Goal: Task Accomplishment & Management: Use online tool/utility

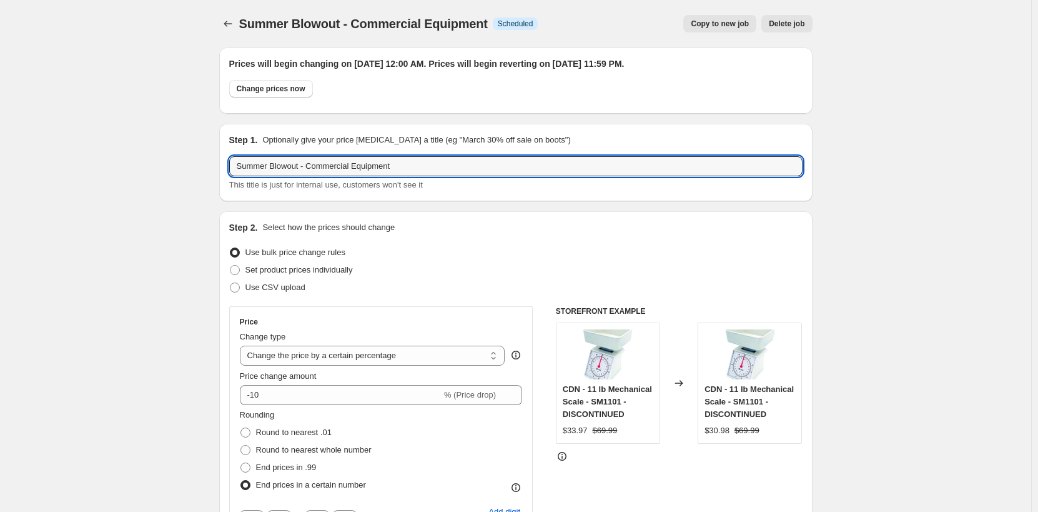
select select "percentage"
select select "no_change"
select select "product_status"
select select "tag"
select select "not_equal"
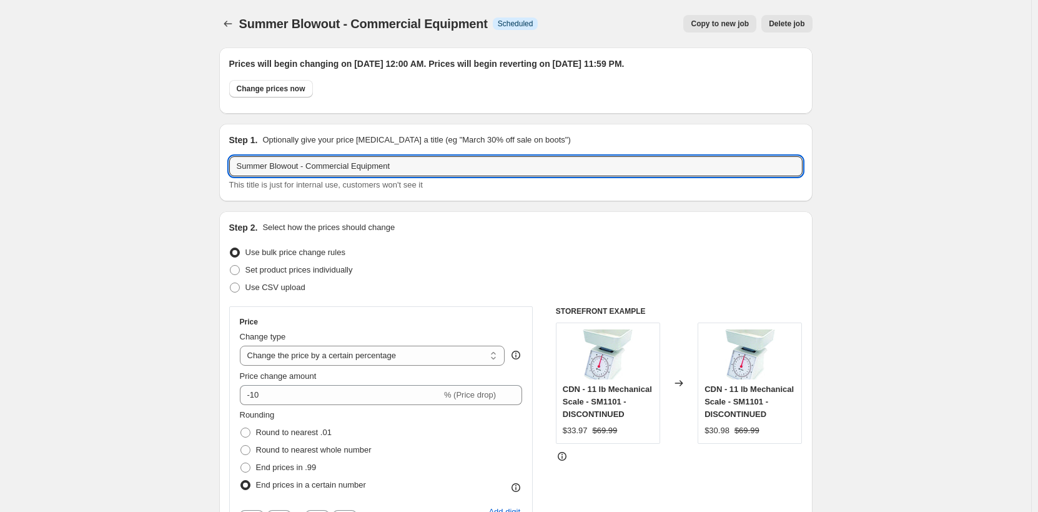
select select "inventory_quantity"
select select ">"
select select "collection"
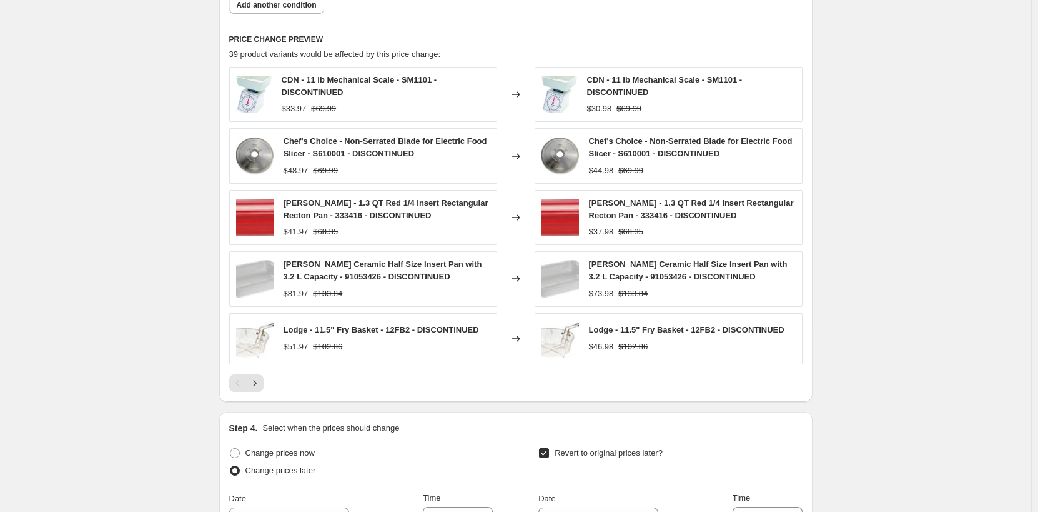
scroll to position [937, 0]
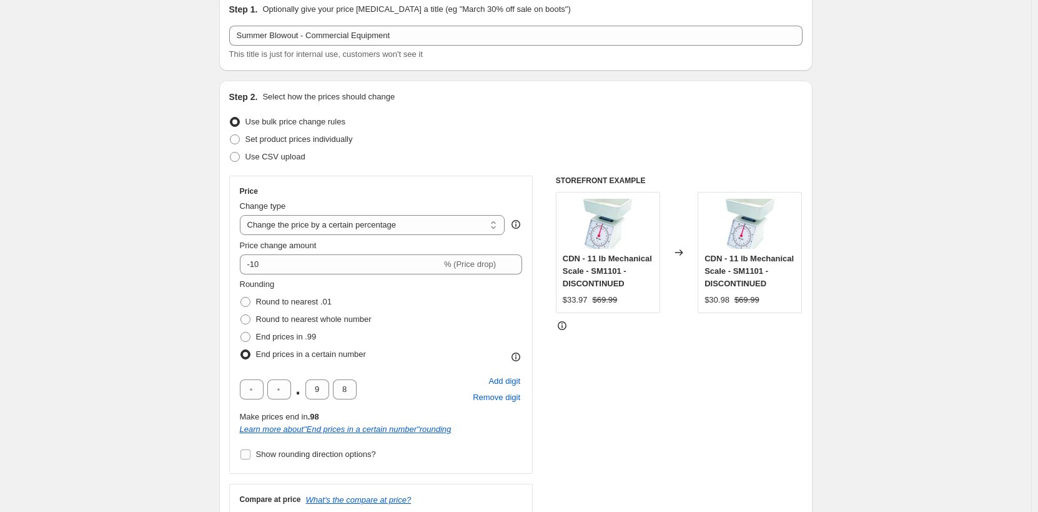
scroll to position [0, 0]
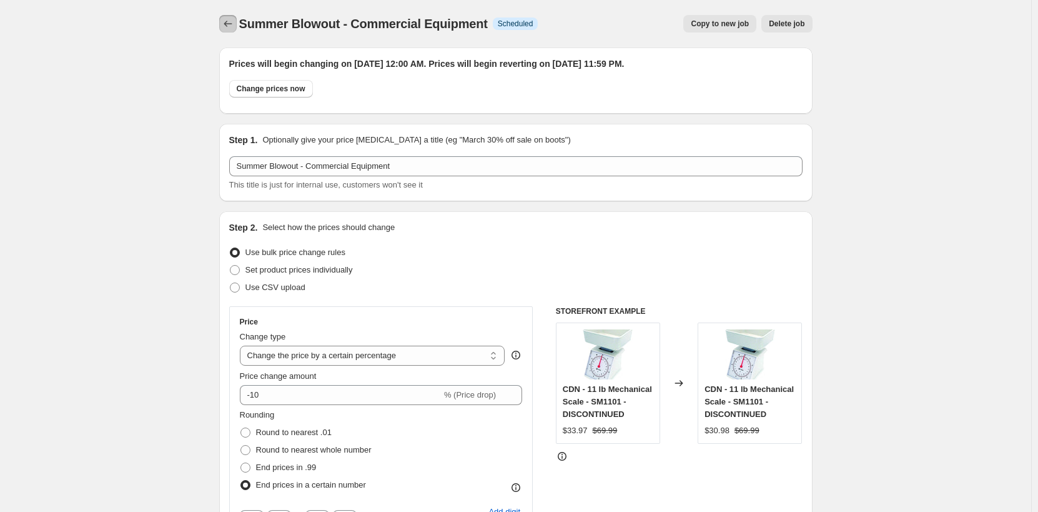
click at [231, 27] on icon "Price change jobs" at bounding box center [228, 23] width 12 height 12
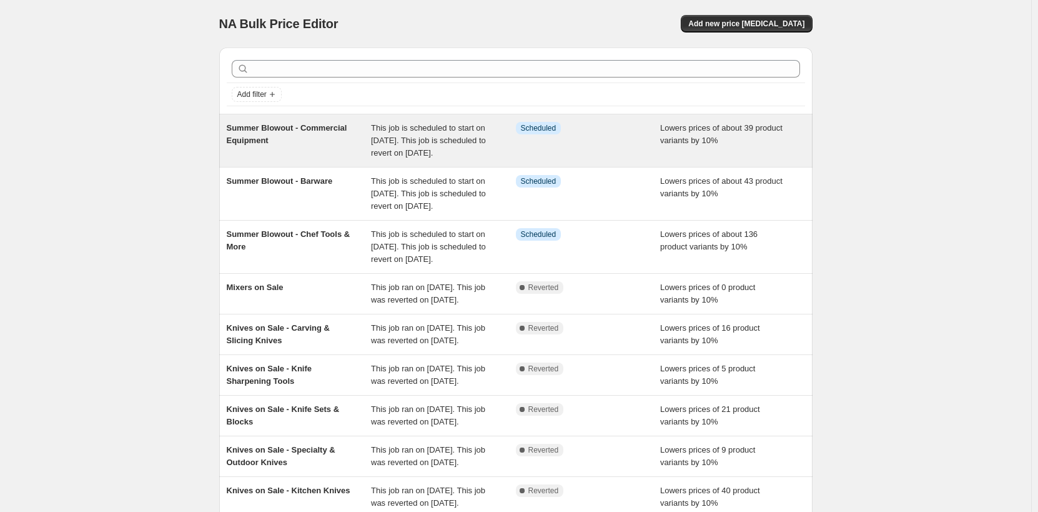
click at [305, 146] on div "Summer Blowout - Commercial Equipment" at bounding box center [299, 140] width 145 height 37
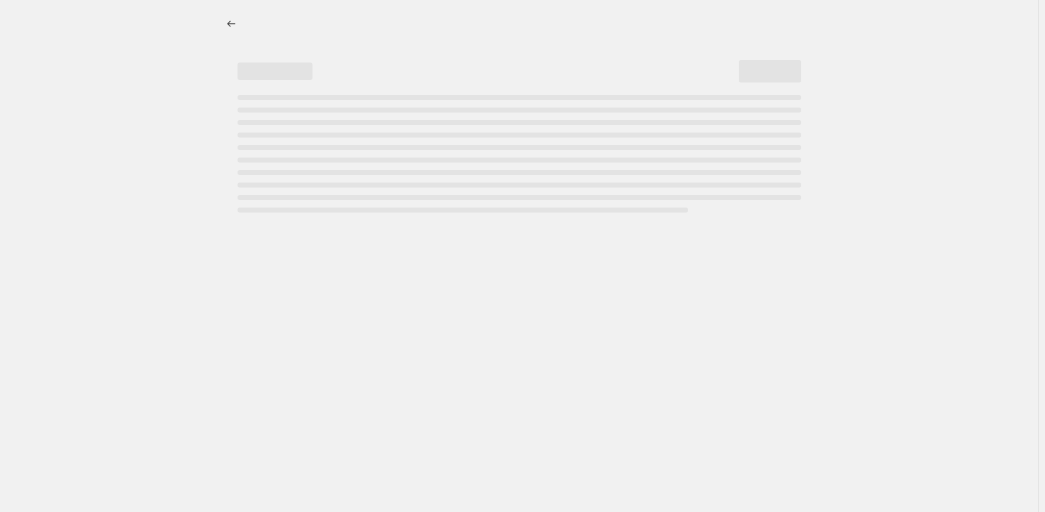
select select "percentage"
select select "no_change"
select select "product_status"
select select "tag"
select select "not_equal"
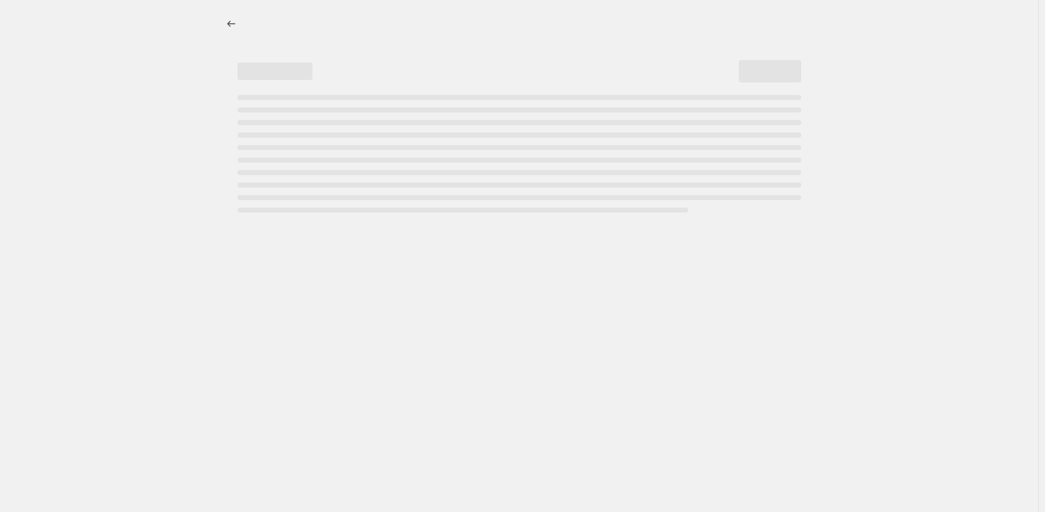
select select "inventory_quantity"
select select ">"
select select "collection"
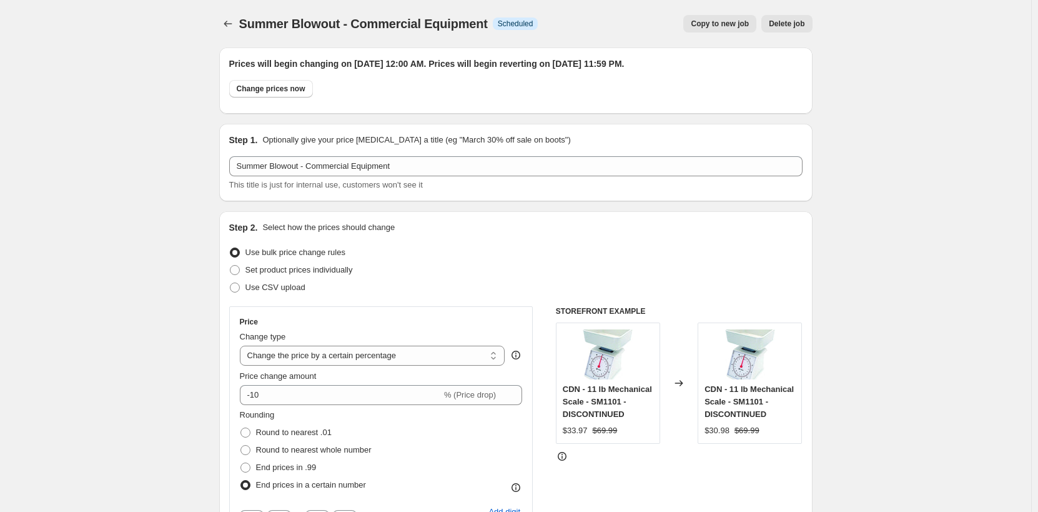
click at [708, 26] on span "Copy to new job" at bounding box center [720, 24] width 58 height 10
select select "percentage"
select select "no_change"
select select "product_status"
select select "tag"
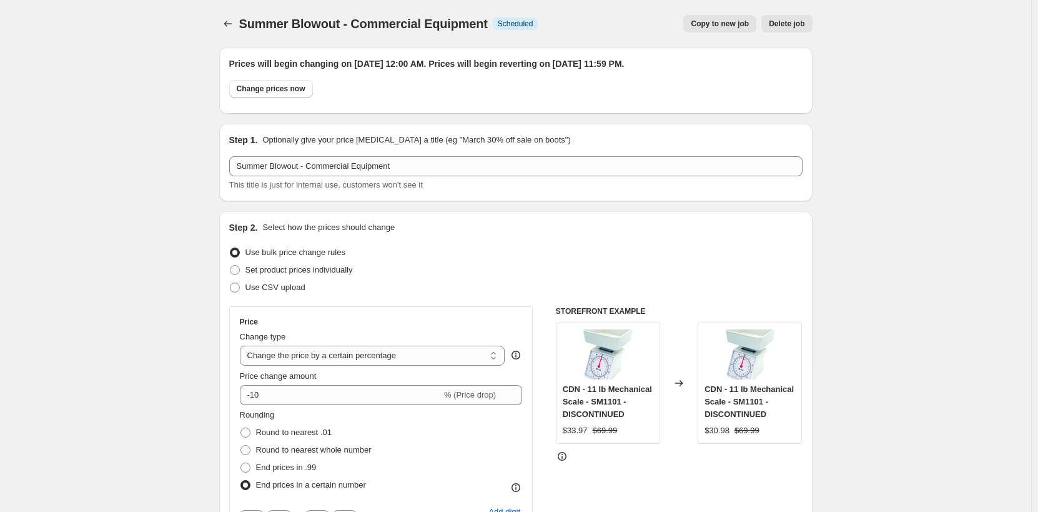
select select "not_equal"
select select "inventory_quantity"
select select ">"
select select "collection"
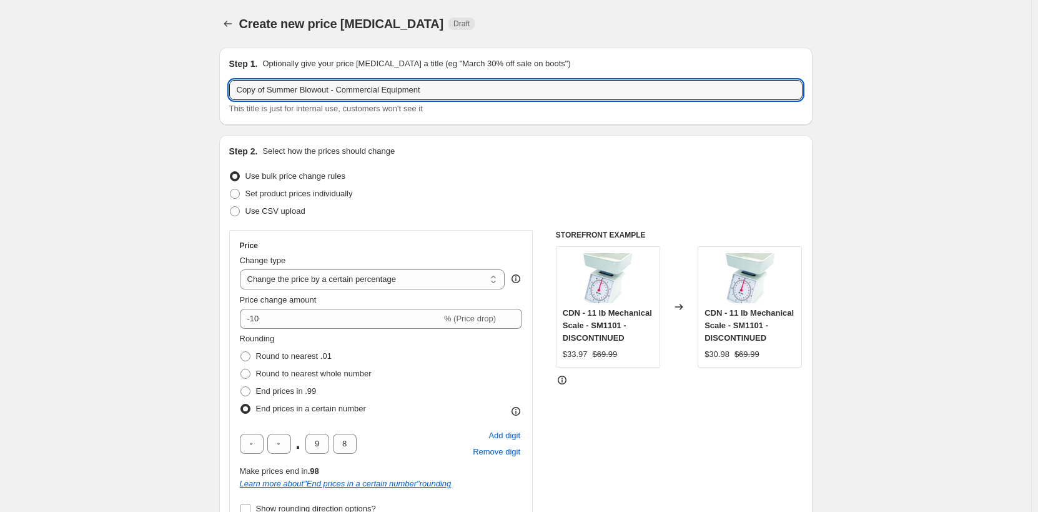
drag, startPoint x: 271, startPoint y: 87, endPoint x: 160, endPoint y: 85, distance: 110.6
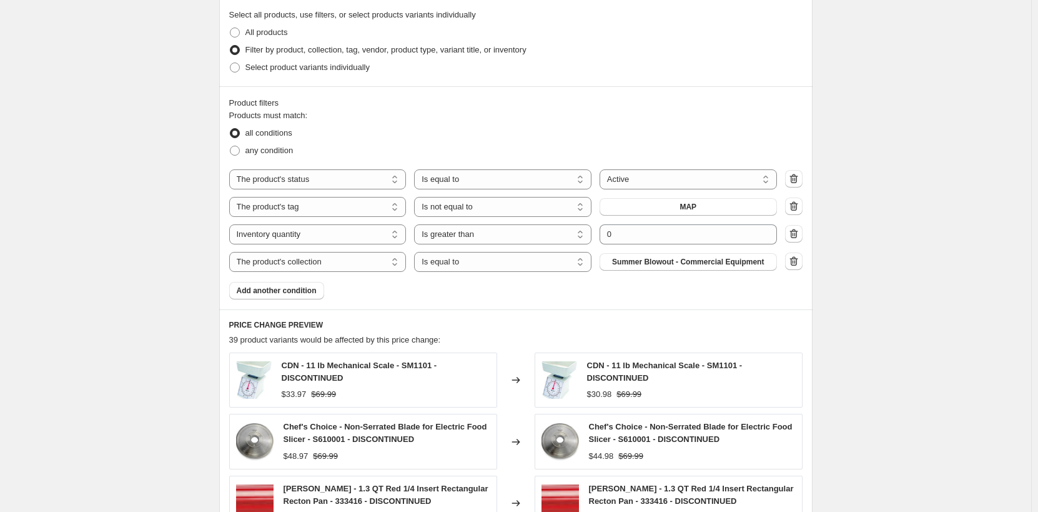
scroll to position [687, 0]
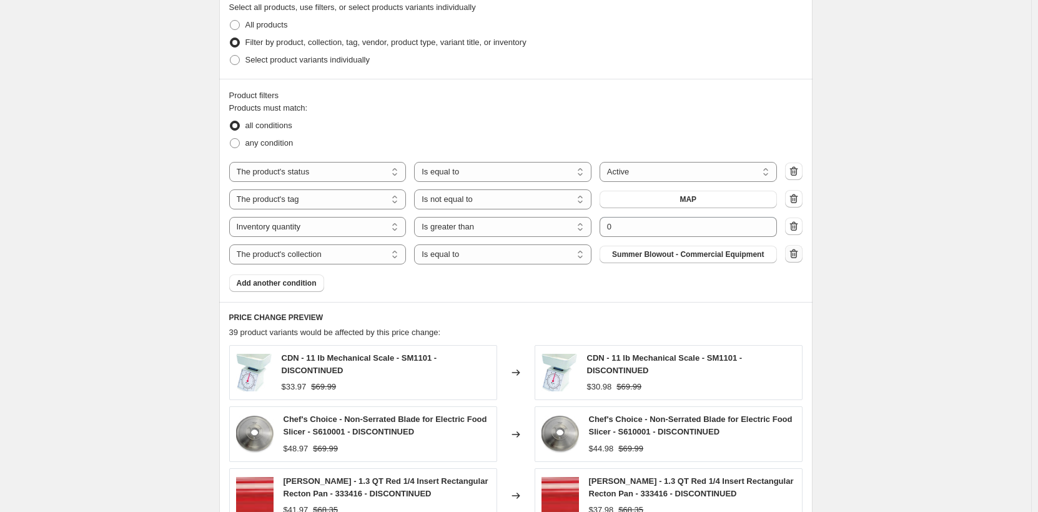
type input "Summer Blowout - Bakeware"
drag, startPoint x: 796, startPoint y: 250, endPoint x: 782, endPoint y: 254, distance: 14.2
click at [797, 250] on icon "button" at bounding box center [794, 253] width 12 height 12
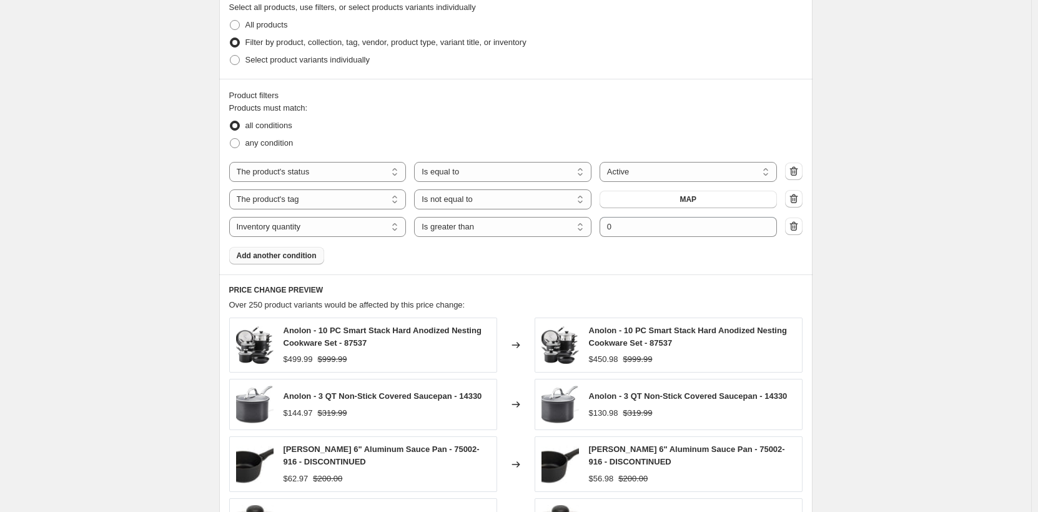
click at [310, 256] on span "Add another condition" at bounding box center [277, 256] width 80 height 10
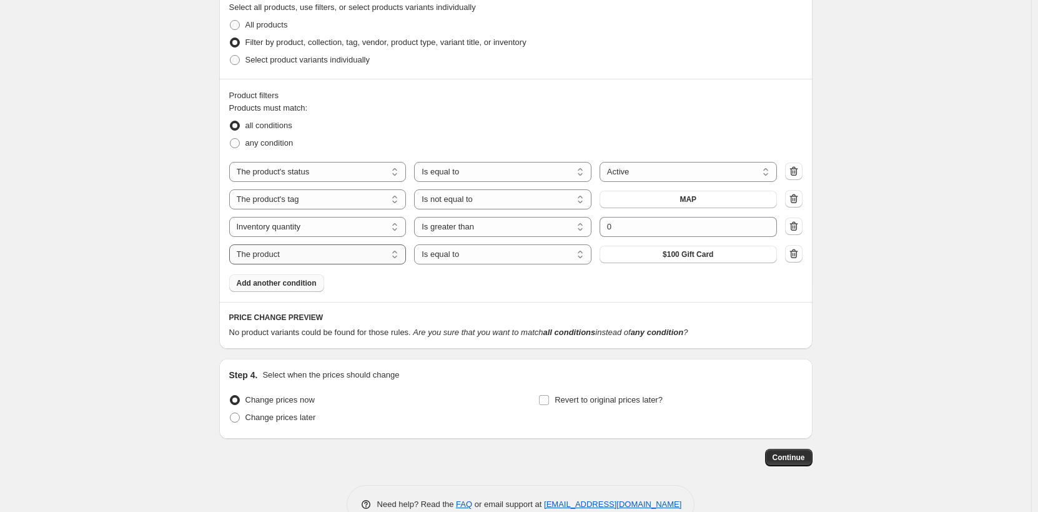
click at [359, 257] on select "The product The product's collection The product's tag The product's vendor The…" at bounding box center [317, 254] width 177 height 20
select select "collection"
click at [693, 256] on span "5%" at bounding box center [688, 254] width 11 height 10
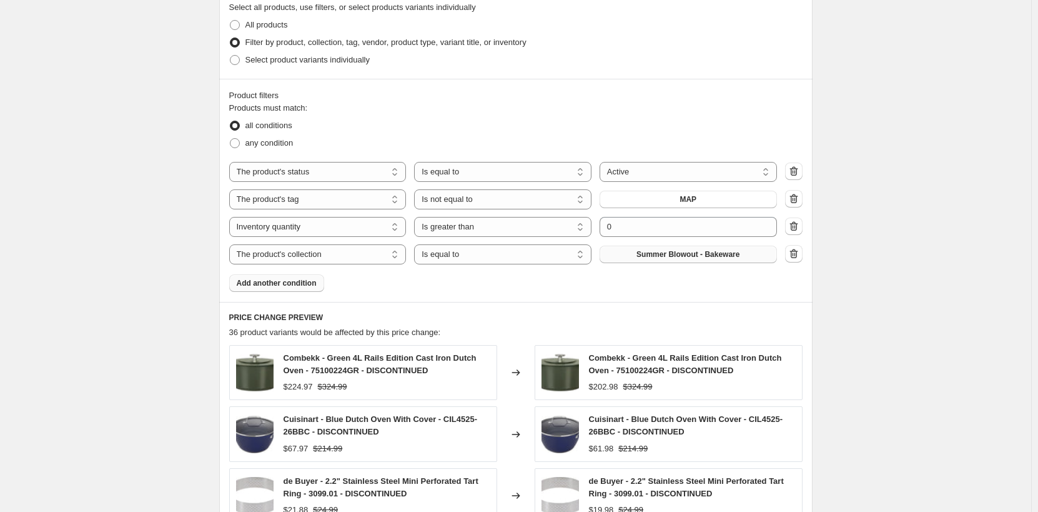
click at [857, 322] on div "Create new price [MEDICAL_DATA]. This page is ready Create new price [MEDICAL_D…" at bounding box center [515, 95] width 1031 height 1564
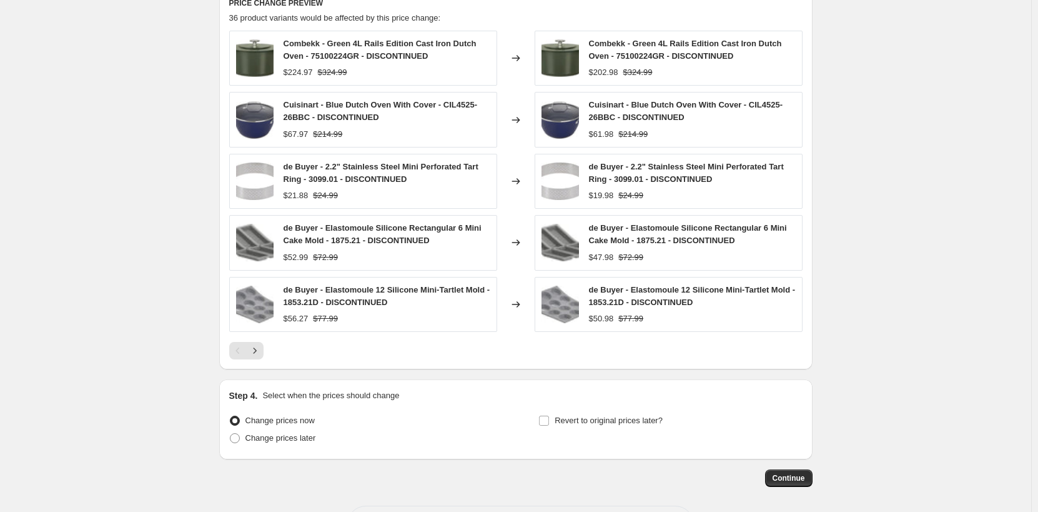
scroll to position [1053, 0]
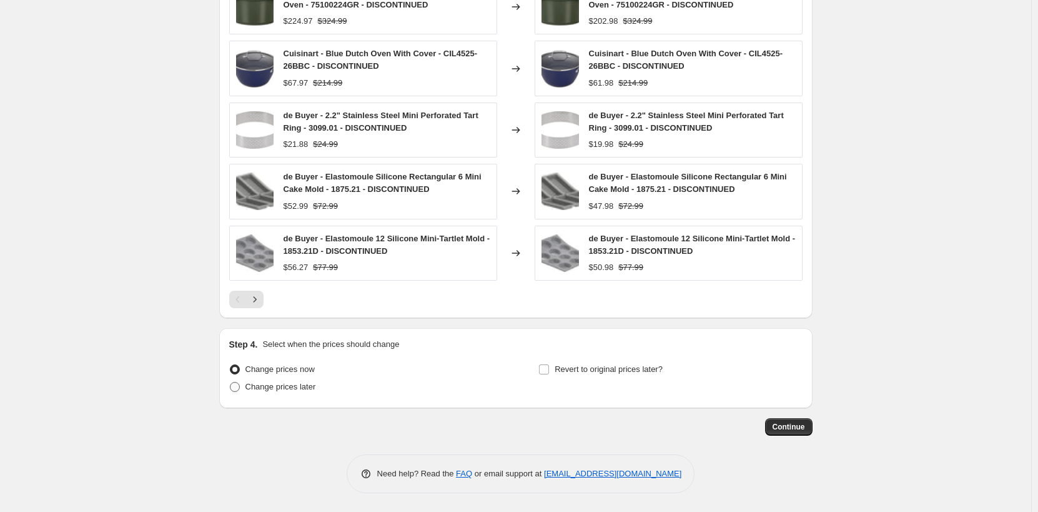
click at [274, 392] on span "Change prices later" at bounding box center [281, 386] width 71 height 12
click at [231, 382] on input "Change prices later" at bounding box center [230, 382] width 1 height 1
radio input "true"
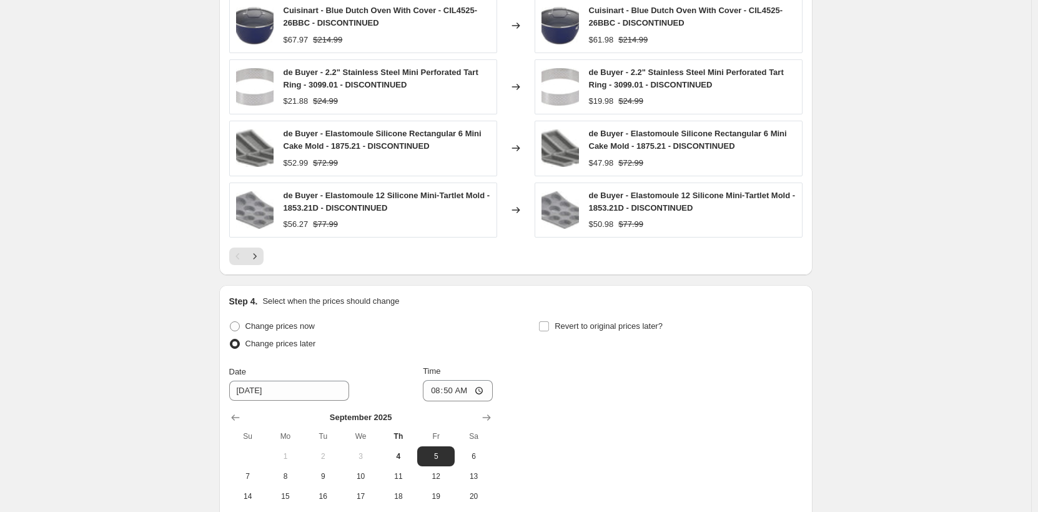
scroll to position [1116, 0]
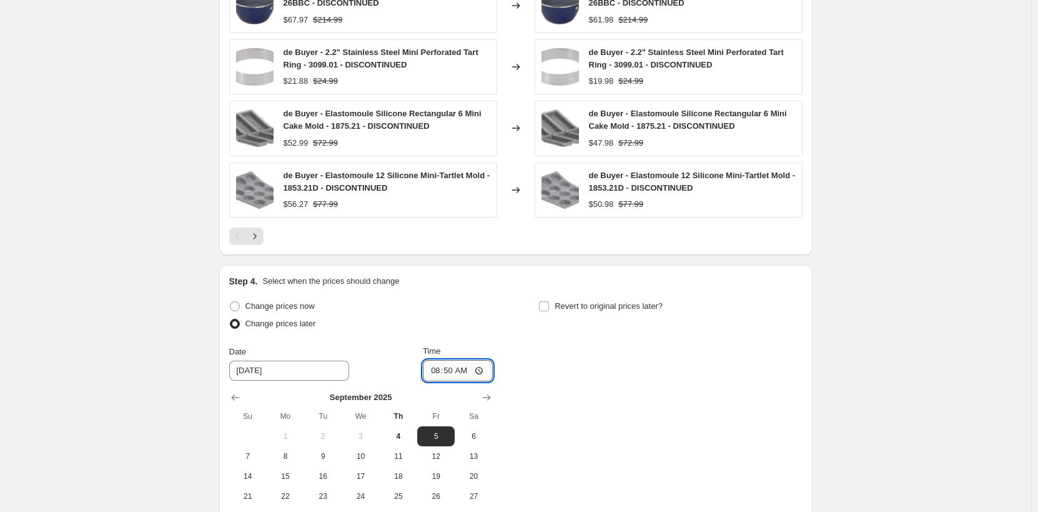
click at [438, 371] on input "08:50" at bounding box center [458, 370] width 70 height 21
type input "00:00"
click at [570, 302] on span "Revert to original prices later?" at bounding box center [609, 305] width 108 height 9
click at [549, 302] on input "Revert to original prices later?" at bounding box center [544, 306] width 10 height 10
checkbox input "true"
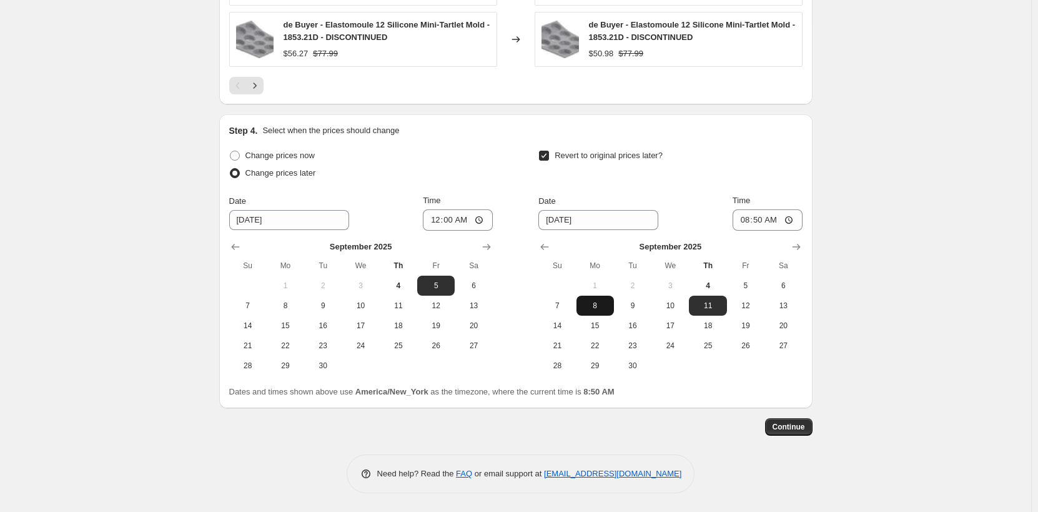
scroll to position [1267, 0]
drag, startPoint x: 599, startPoint y: 302, endPoint x: 666, endPoint y: 275, distance: 72.6
click at [599, 302] on span "8" at bounding box center [595, 306] width 27 height 10
type input "[DATE]"
click at [748, 221] on input "08:50" at bounding box center [768, 219] width 70 height 21
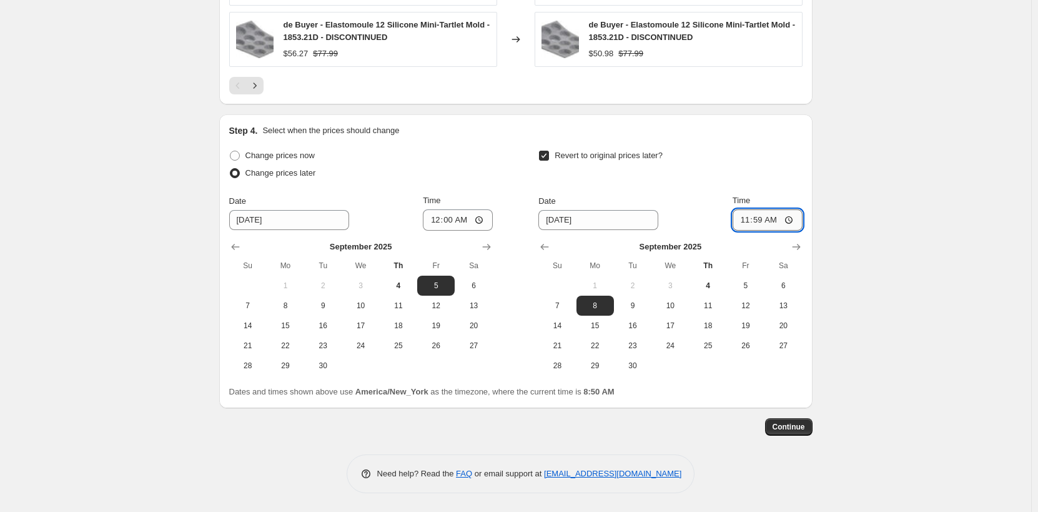
type input "23:59"
click at [809, 430] on button "Continue" at bounding box center [788, 426] width 47 height 17
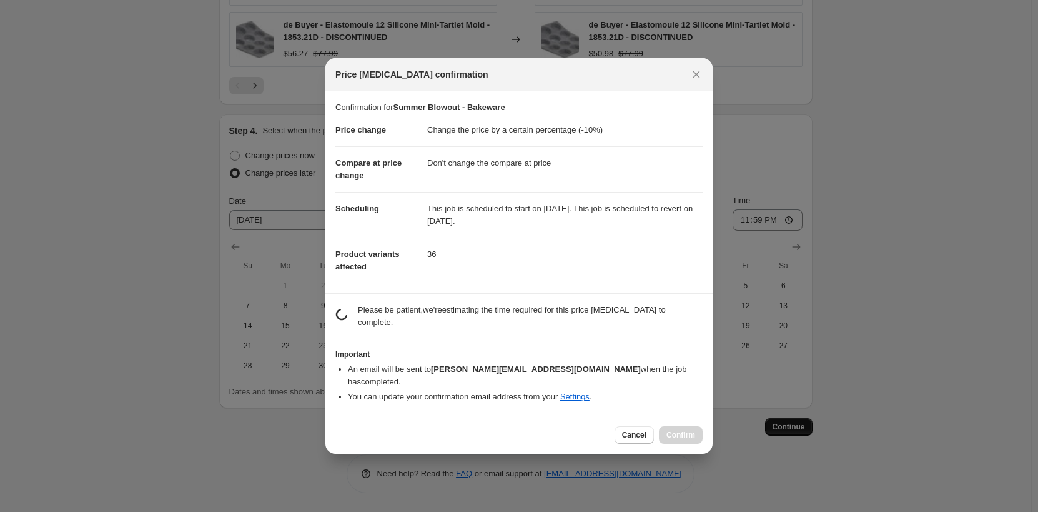
scroll to position [0, 0]
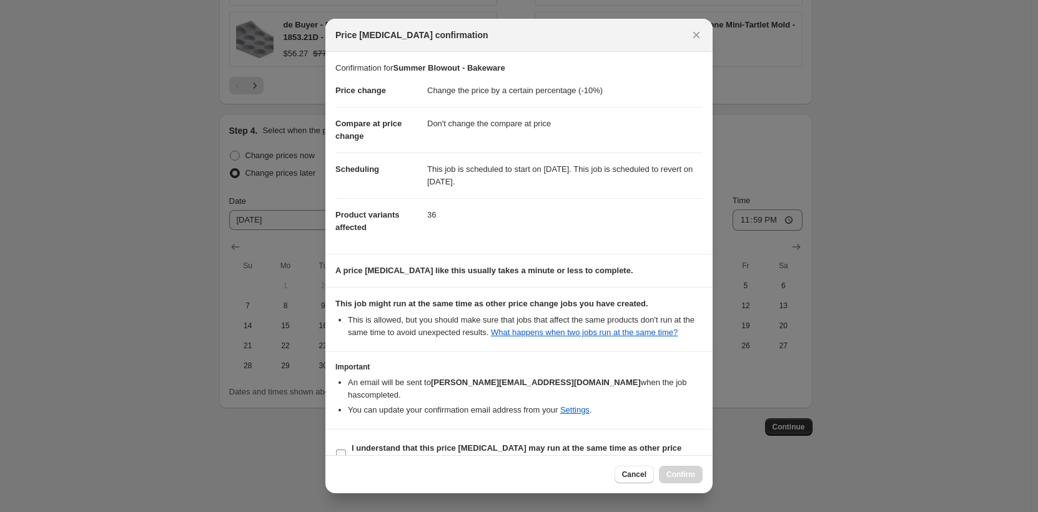
click at [415, 443] on b "I understand that this price [MEDICAL_DATA] may run at the same time as other p…" at bounding box center [517, 454] width 330 height 22
click at [346, 449] on input "I understand that this price [MEDICAL_DATA] may run at the same time as other p…" at bounding box center [341, 454] width 10 height 10
checkbox input "true"
click at [675, 478] on span "Confirm" at bounding box center [681, 474] width 29 height 10
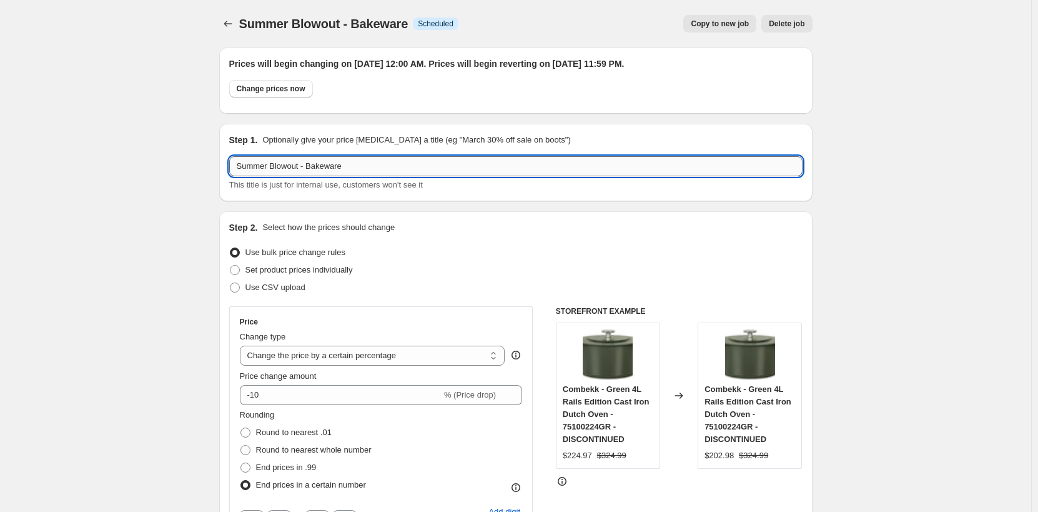
click at [370, 169] on input "Summer Blowout - Bakeware" at bounding box center [516, 166] width 574 height 20
click at [361, 167] on input "Summer Blowout - Bakeware" at bounding box center [516, 166] width 574 height 20
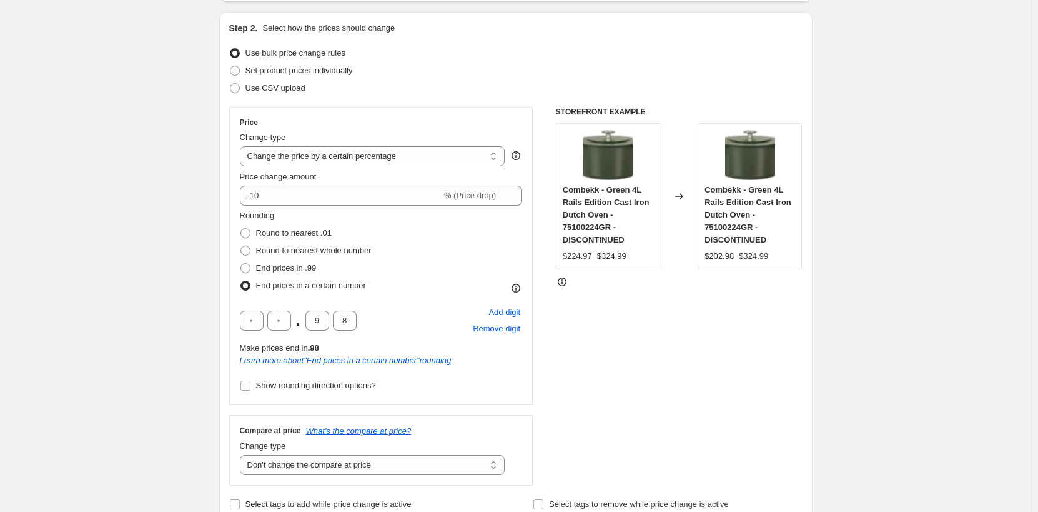
scroll to position [312, 0]
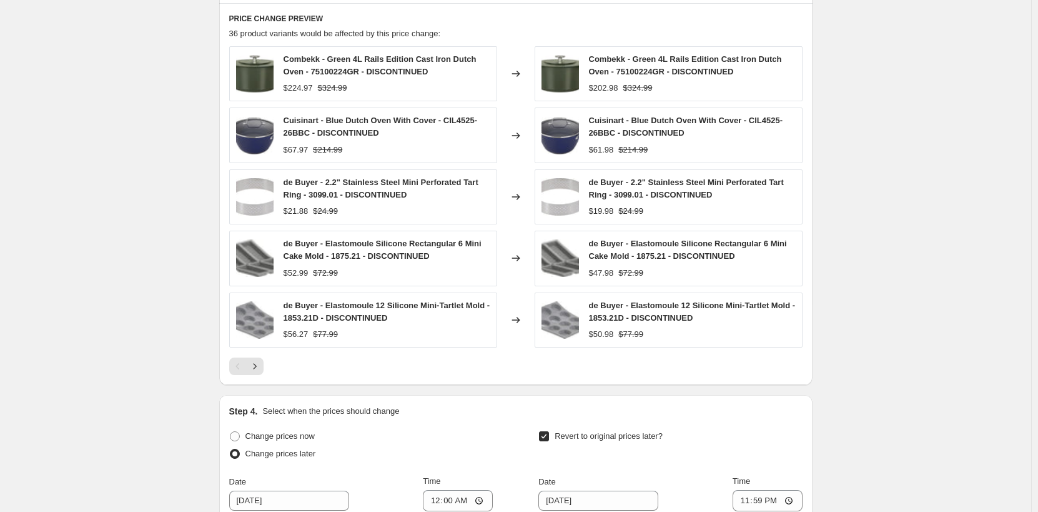
scroll to position [1312, 0]
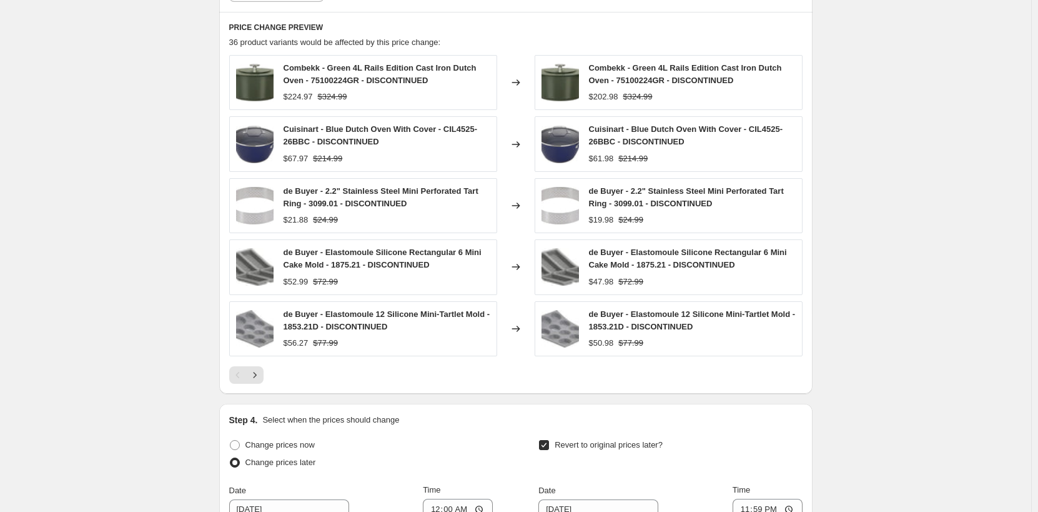
scroll to position [1125, 0]
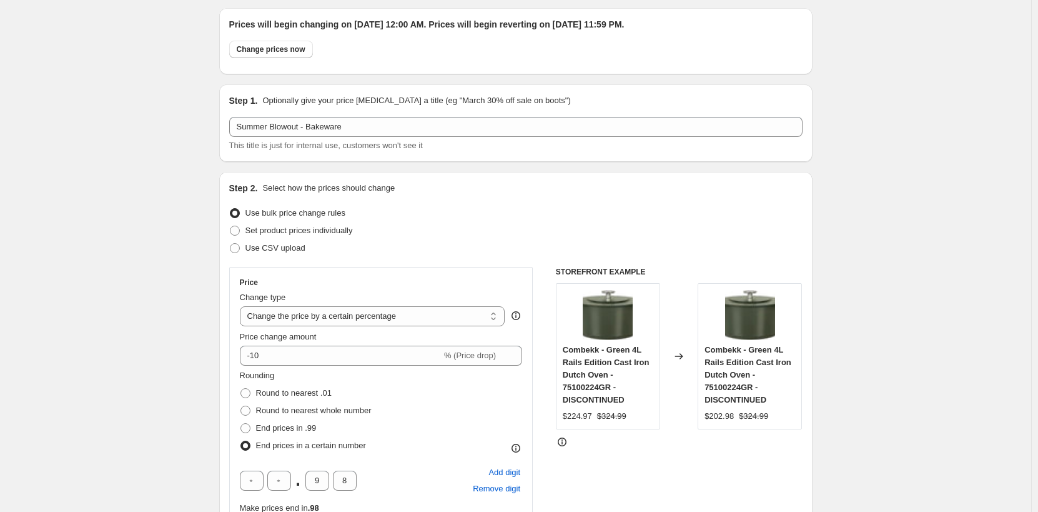
scroll to position [0, 0]
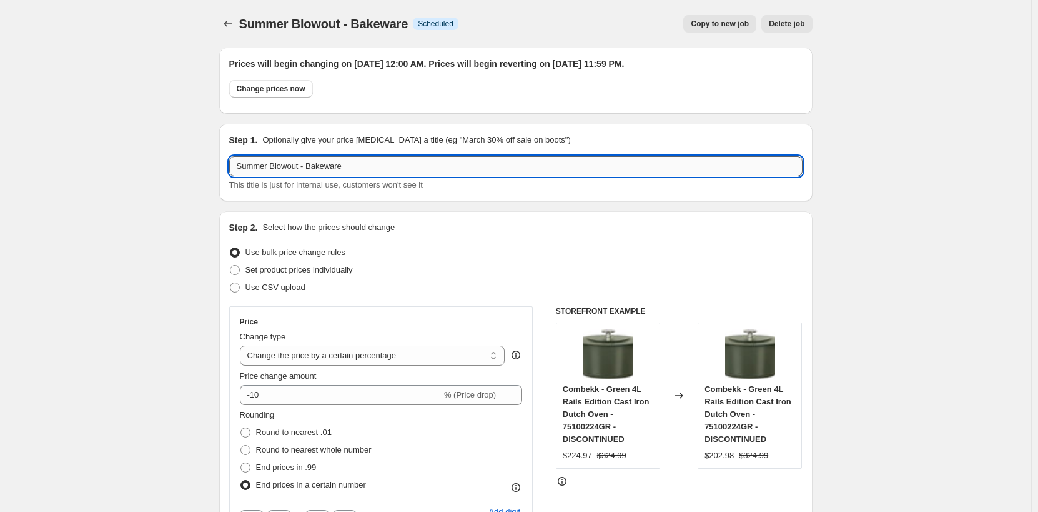
click at [355, 164] on input "Summer Blowout - Bakeware" at bounding box center [516, 166] width 574 height 20
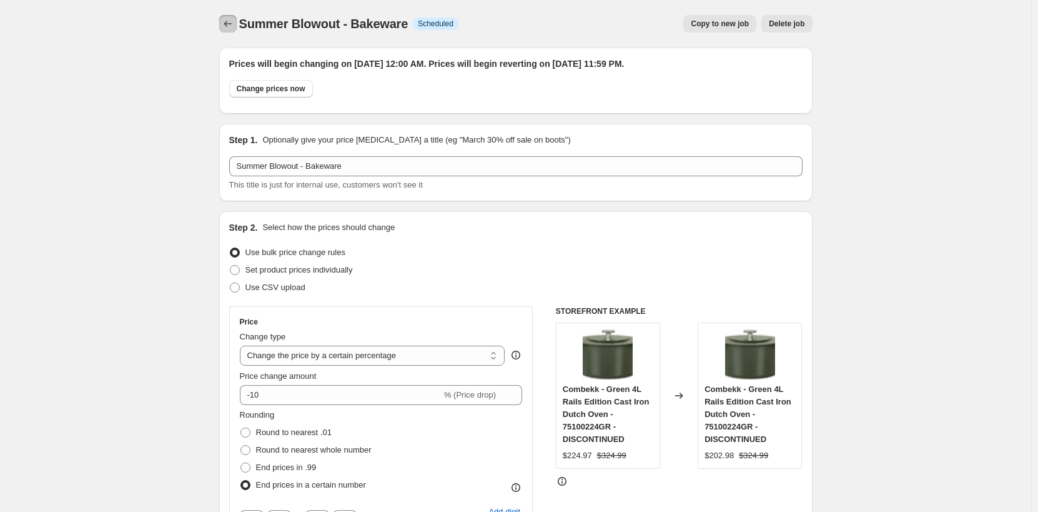
click at [227, 24] on icon "Price change jobs" at bounding box center [228, 24] width 8 height 6
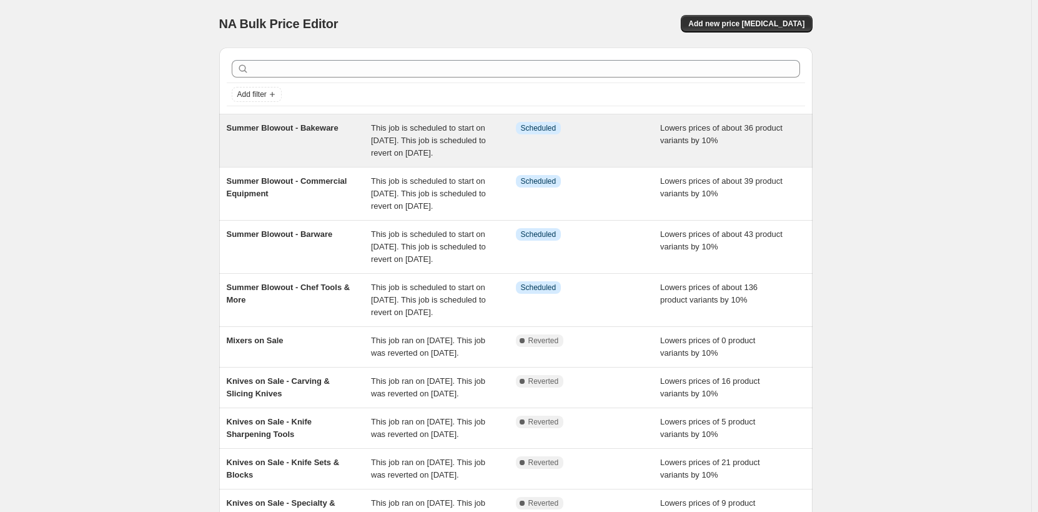
click at [349, 134] on div "Summer Blowout - Bakeware" at bounding box center [299, 140] width 145 height 37
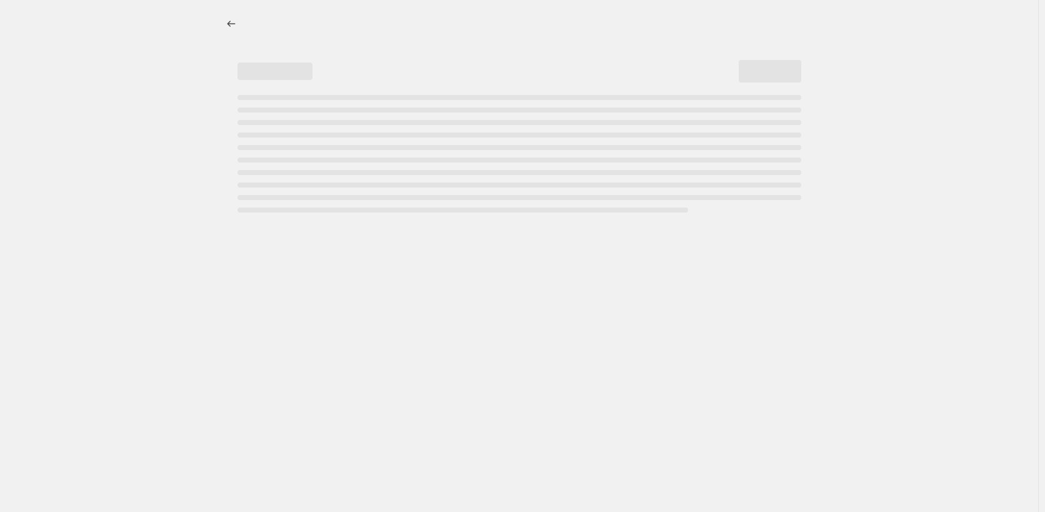
select select "percentage"
select select "no_change"
select select "product_status"
select select "tag"
select select "not_equal"
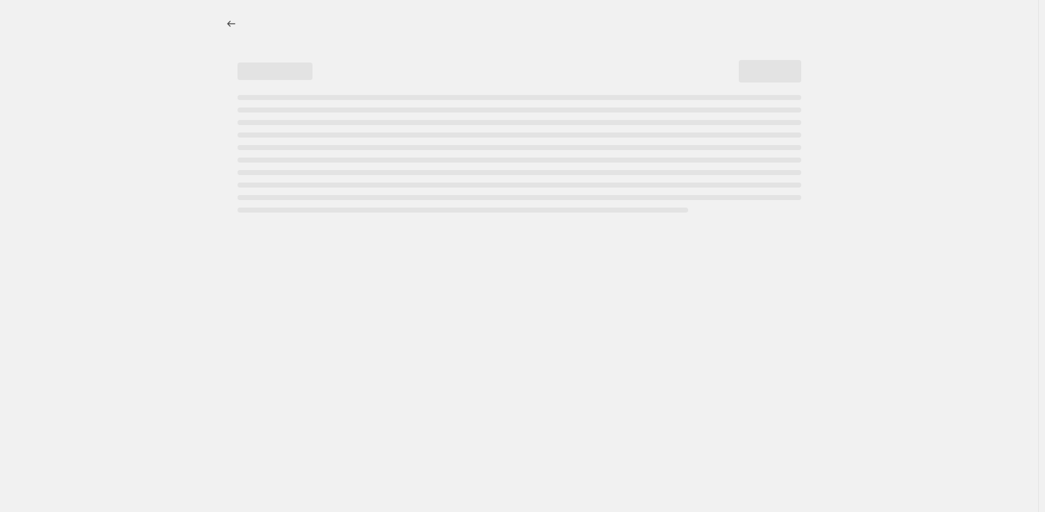
select select "inventory_quantity"
select select ">"
select select "collection"
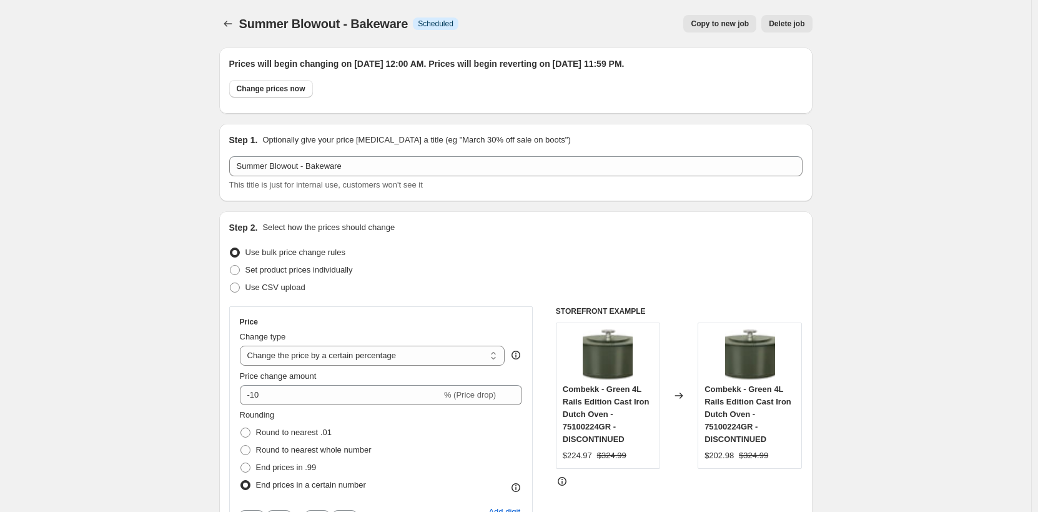
click at [708, 27] on span "Copy to new job" at bounding box center [720, 24] width 58 height 10
select select "percentage"
select select "no_change"
select select "product_status"
select select "tag"
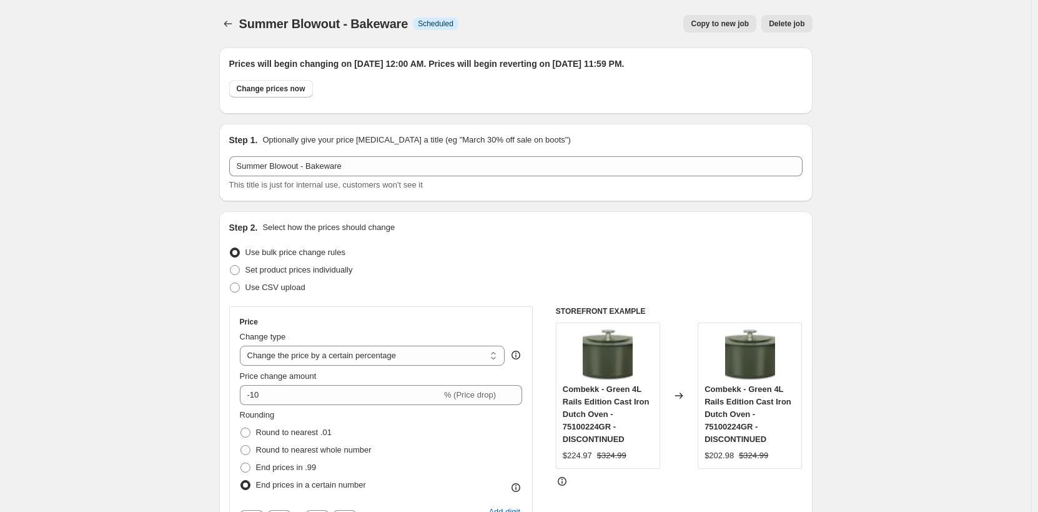
select select "not_equal"
select select "inventory_quantity"
select select ">"
select select "collection"
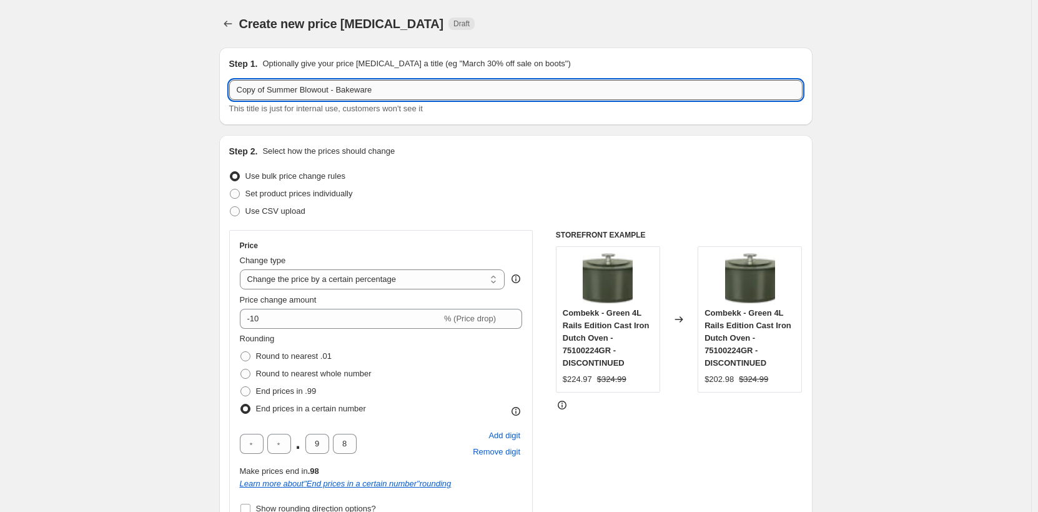
click at [335, 91] on input "Copy of Summer Blowout - Bakeware" at bounding box center [516, 90] width 574 height 20
paste input "text"
click at [320, 89] on input "Summer Blowout - Bakeware" at bounding box center [516, 90] width 574 height 20
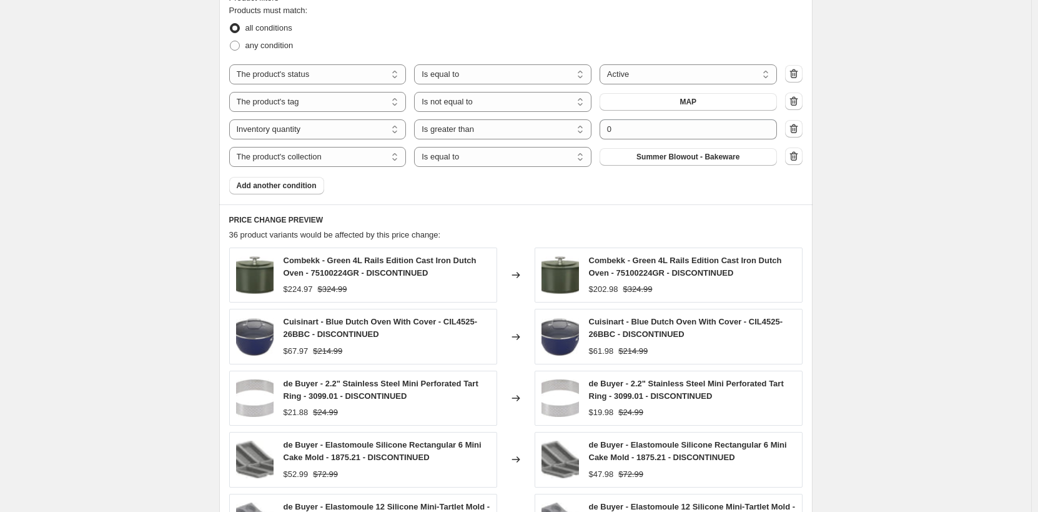
scroll to position [812, 0]
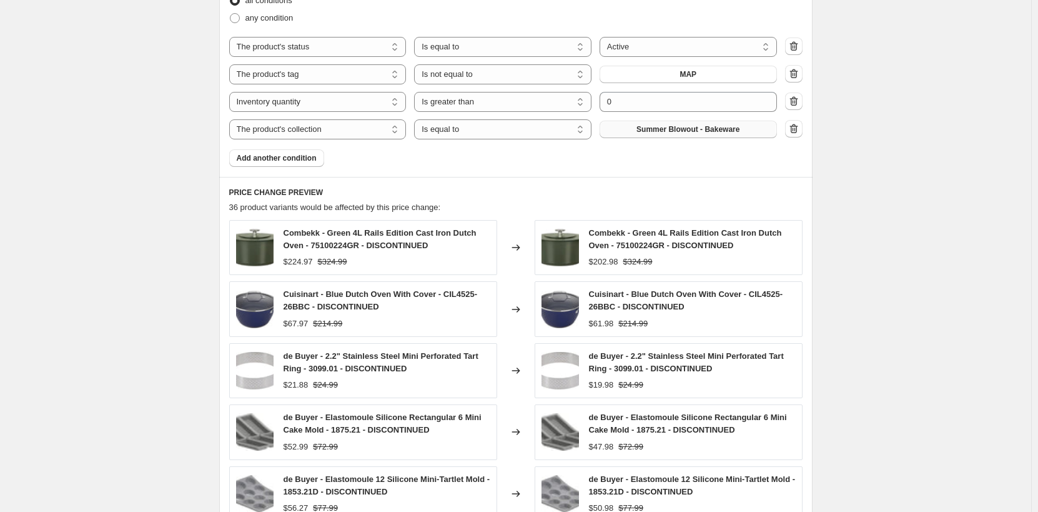
type input "Summer Blowout - Cookware"
click at [690, 124] on button "Summer Blowout - Bakeware" at bounding box center [688, 129] width 177 height 17
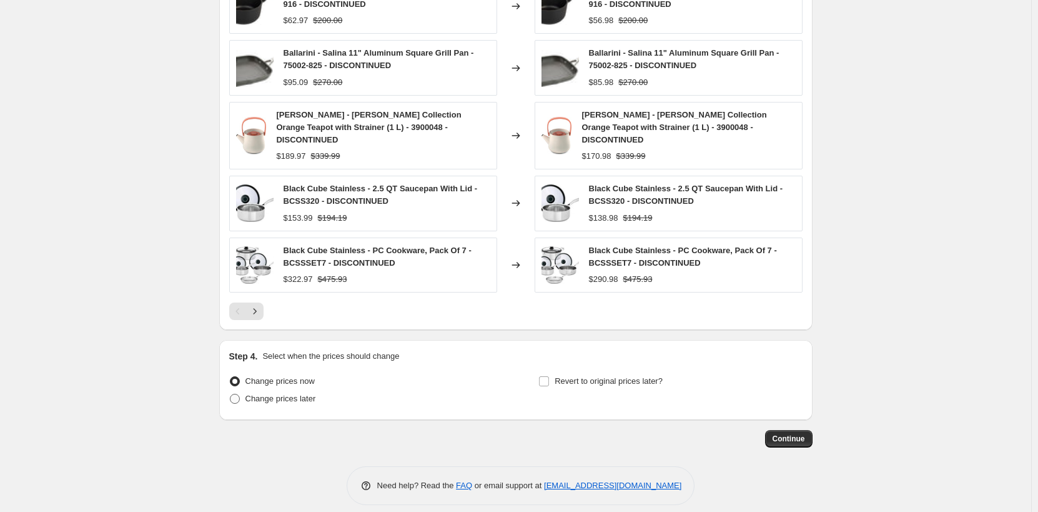
click at [284, 394] on span "Change prices later" at bounding box center [281, 398] width 71 height 9
click at [231, 394] on input "Change prices later" at bounding box center [230, 394] width 1 height 1
radio input "true"
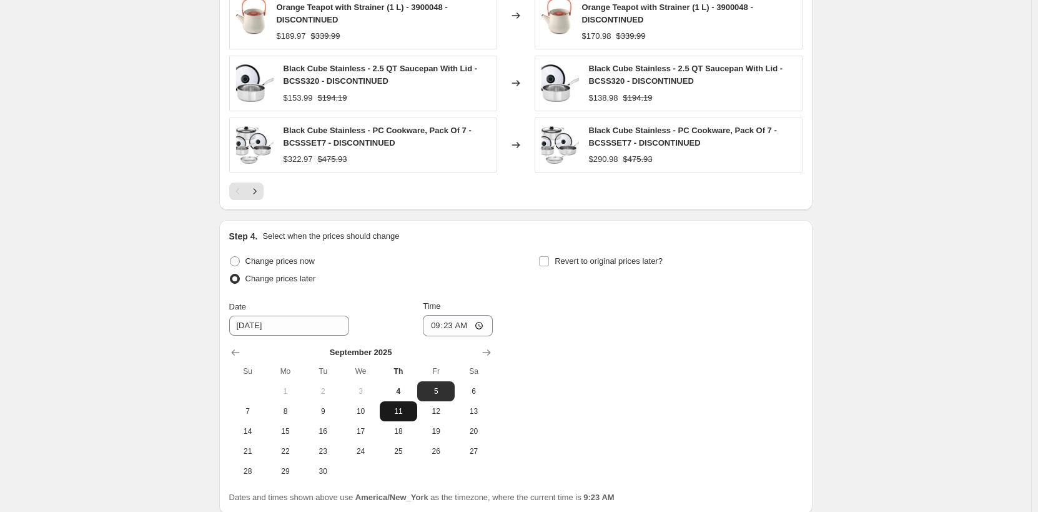
scroll to position [1267, 0]
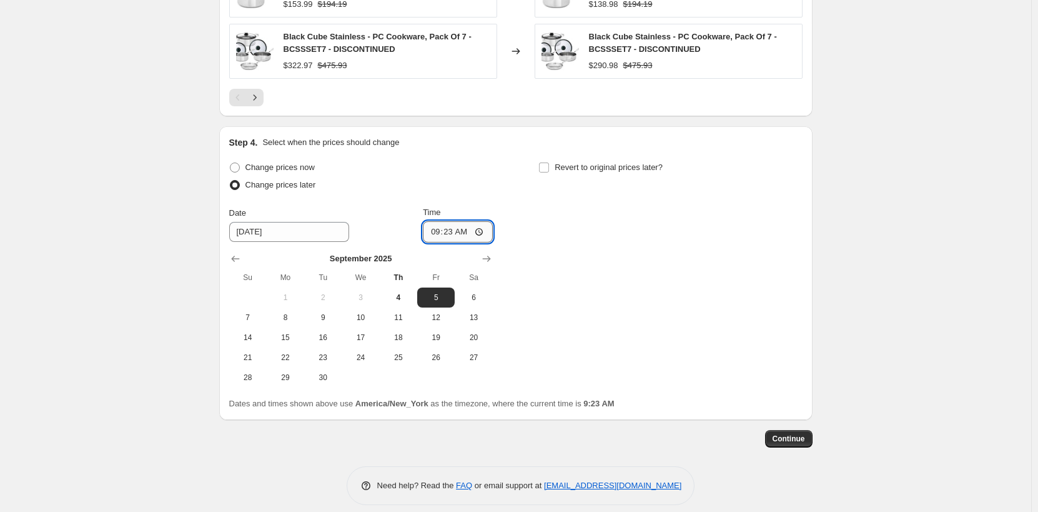
click at [436, 221] on input "09:23" at bounding box center [458, 231] width 70 height 21
type input "00:00"
click at [557, 159] on label "Revert to original prices later?" at bounding box center [601, 167] width 124 height 17
click at [549, 162] on input "Revert to original prices later?" at bounding box center [544, 167] width 10 height 10
checkbox input "true"
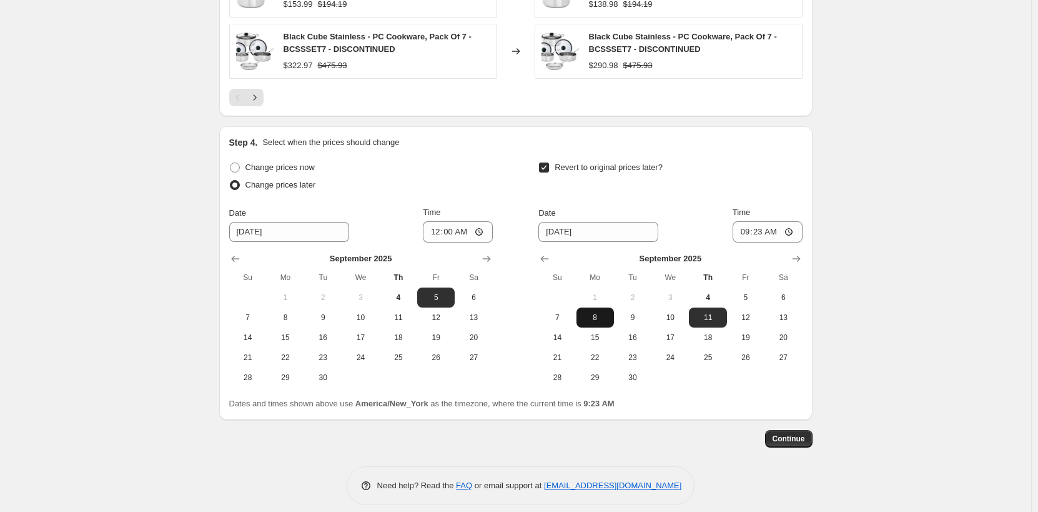
click at [592, 312] on span "8" at bounding box center [595, 317] width 27 height 10
type input "[DATE]"
click at [747, 223] on input "09:23" at bounding box center [768, 231] width 70 height 21
type input "23:59"
click at [782, 434] on span "Continue" at bounding box center [789, 439] width 32 height 10
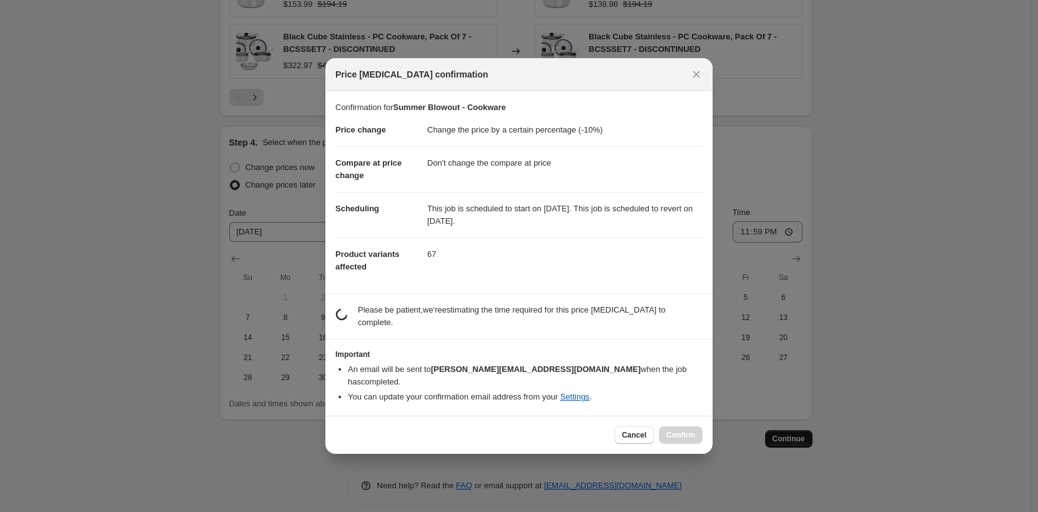
scroll to position [0, 0]
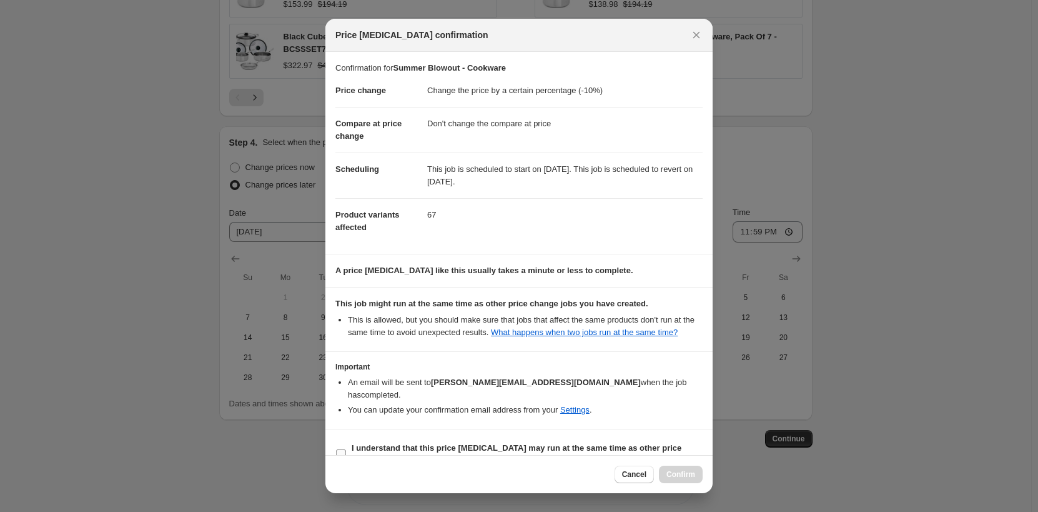
click at [395, 442] on span "I understand that this price [MEDICAL_DATA] may run at the same time as other p…" at bounding box center [527, 454] width 351 height 25
click at [346, 449] on input "I understand that this price [MEDICAL_DATA] may run at the same time as other p…" at bounding box center [341, 454] width 10 height 10
checkbox input "true"
click at [675, 470] on span "Confirm" at bounding box center [681, 474] width 29 height 10
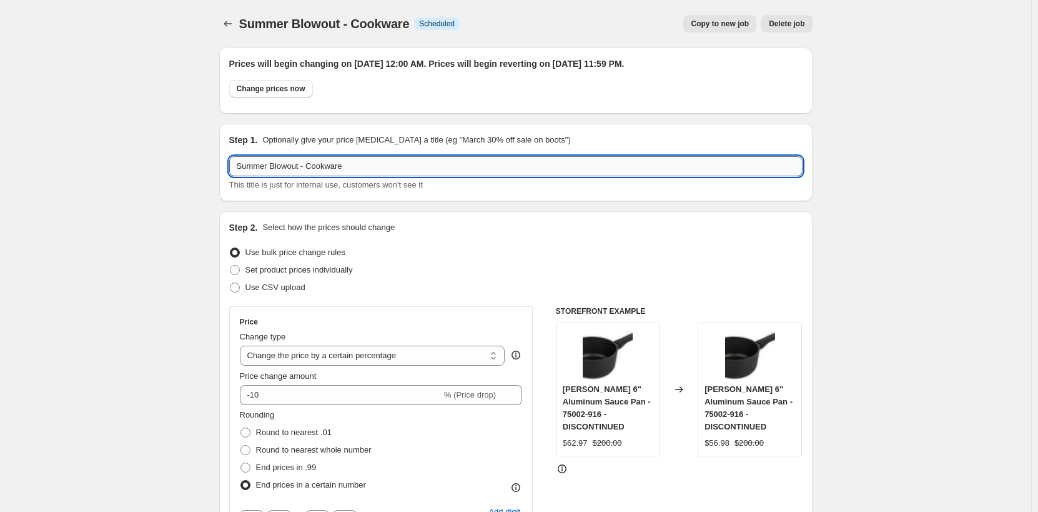
click at [347, 168] on input "Summer Blowout - Cookware" at bounding box center [516, 166] width 574 height 20
